Goal: Task Accomplishment & Management: Manage account settings

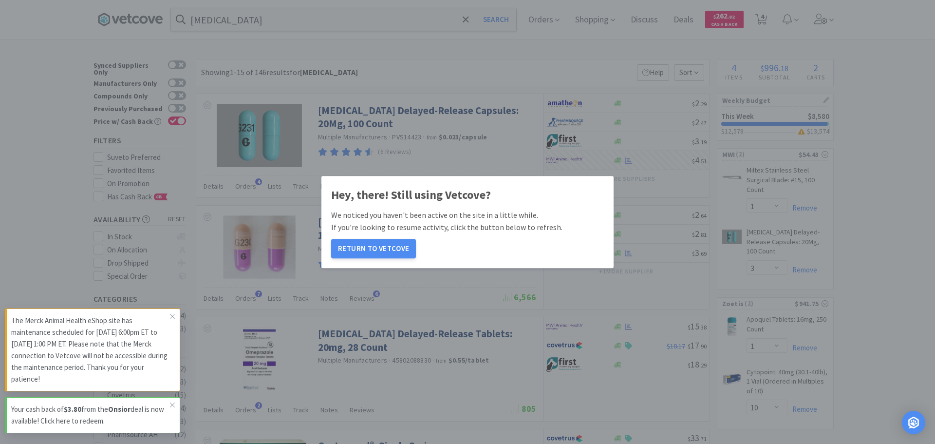
select select "1"
select select "3"
select select "1"
select select "10"
click at [379, 251] on button "Return to Vetcove" at bounding box center [373, 248] width 85 height 19
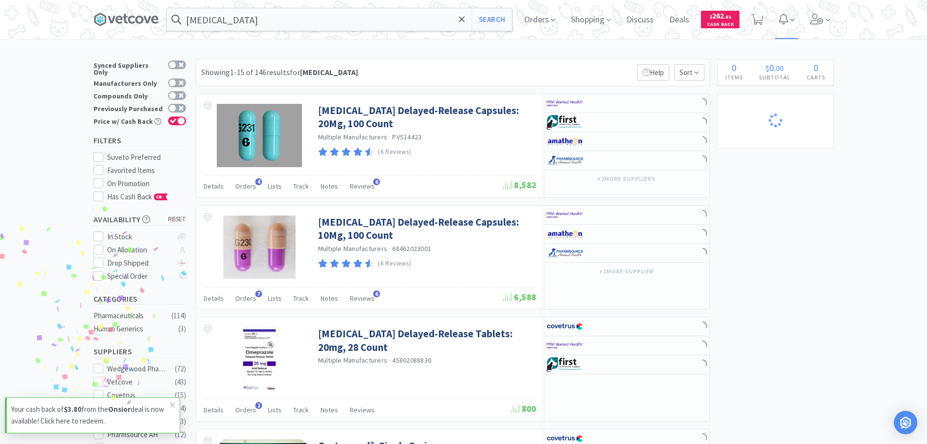
select select "1"
select select "10"
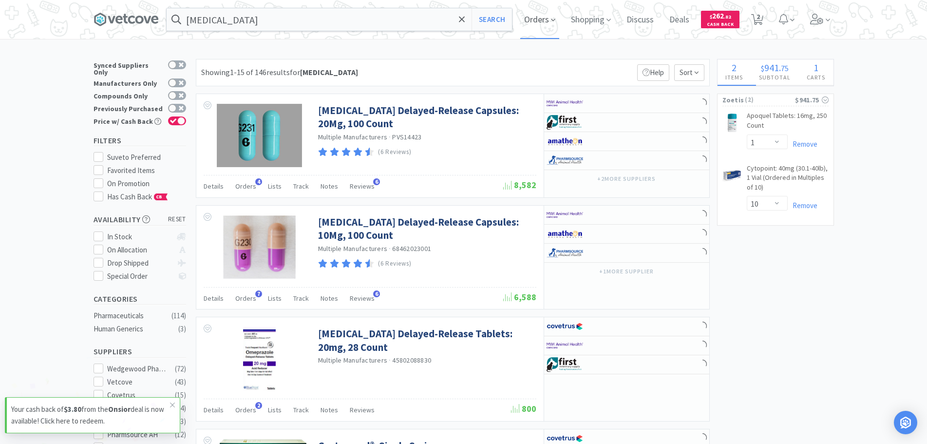
click at [545, 14] on span "Orders" at bounding box center [539, 19] width 39 height 39
select select "1"
select select "3"
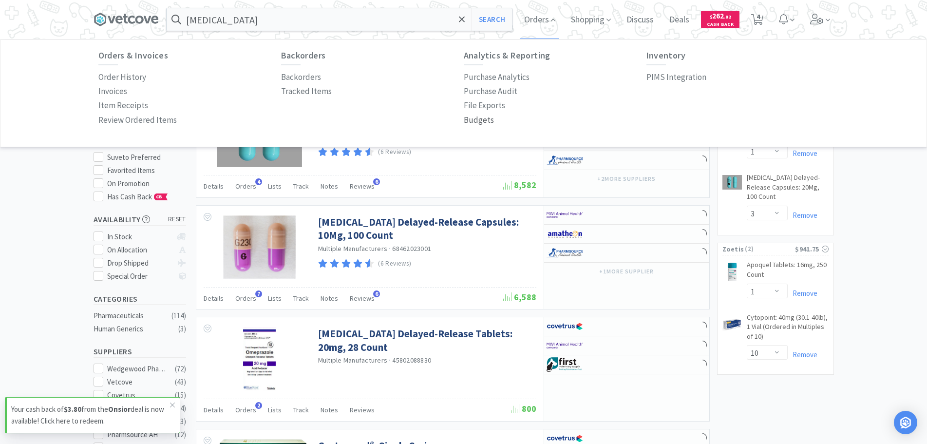
click at [475, 121] on p "Budgets" at bounding box center [479, 119] width 30 height 13
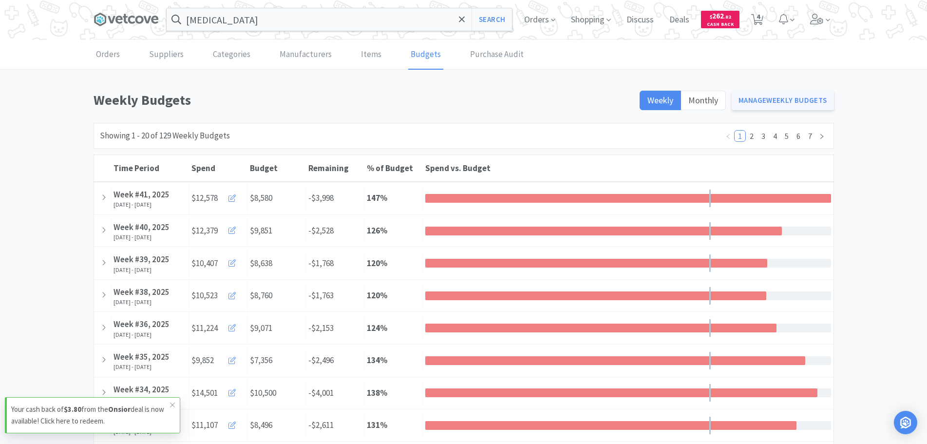
click at [791, 100] on link "Manage Weekly Budgets" at bounding box center [783, 100] width 102 height 19
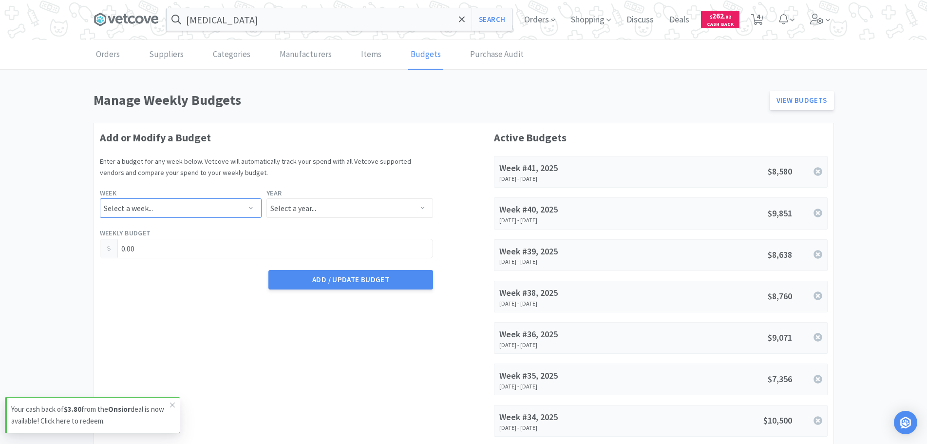
click at [157, 203] on select "Select a week... Week 1 ([DATE] - [DATE]) Week 2 ([DATE] - [DATE]) Week 3 ([DAT…" at bounding box center [181, 207] width 162 height 19
select select "42"
click at [100, 198] on select "Select a week... Week 1 ([DATE] - [DATE]) Week 2 ([DATE] - [DATE]) Week 3 ([DAT…" at bounding box center [181, 207] width 162 height 19
click at [317, 202] on select "Select a year... 2023 2024 2025 2026 2027 2028 2029 2030 2031 2032 2033 2034" at bounding box center [349, 207] width 167 height 19
select select "2025"
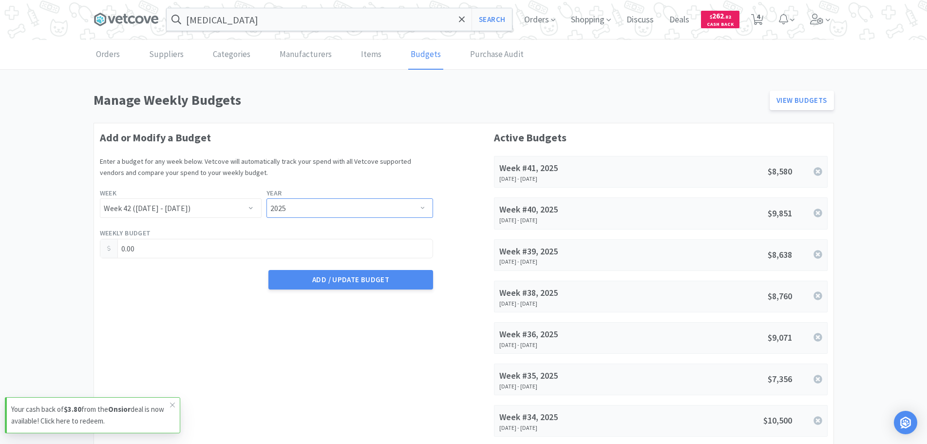
click at [266, 198] on select "Select a year... 2023 2024 2025 2026 2027 2028 2029 2030 2031 2032 2033 2034" at bounding box center [349, 207] width 167 height 19
drag, startPoint x: 154, startPoint y: 254, endPoint x: 0, endPoint y: 252, distance: 154.4
type input "9,703.00"
click at [367, 286] on button "Add / Update Budget" at bounding box center [350, 279] width 165 height 19
